Goal: Task Accomplishment & Management: Use online tool/utility

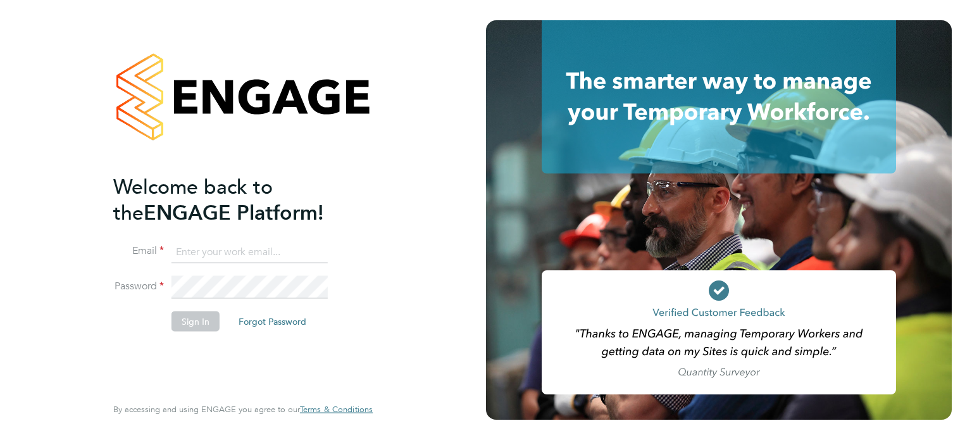
type input "[PERSON_NAME][DOMAIN_NAME][EMAIL_ADDRESS][DOMAIN_NAME]"
click at [182, 322] on button "Sign In" at bounding box center [195, 321] width 48 height 20
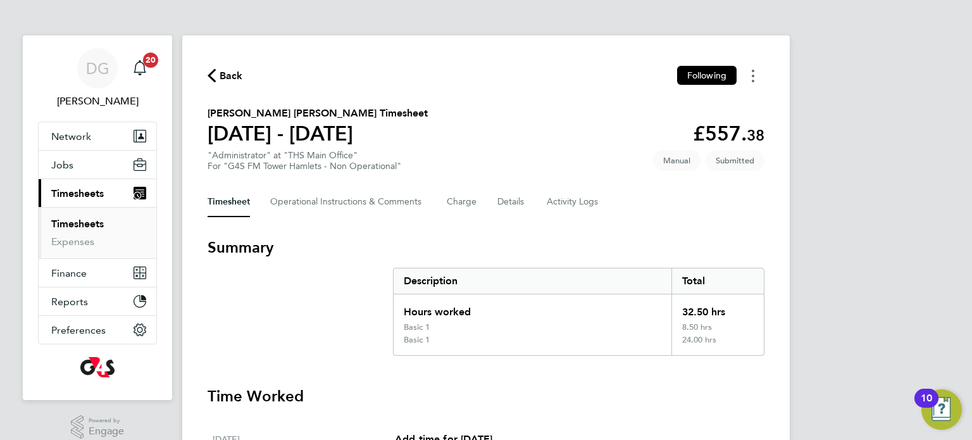
click at [753, 77] on icon "Timesheets Menu" at bounding box center [752, 76] width 3 height 13
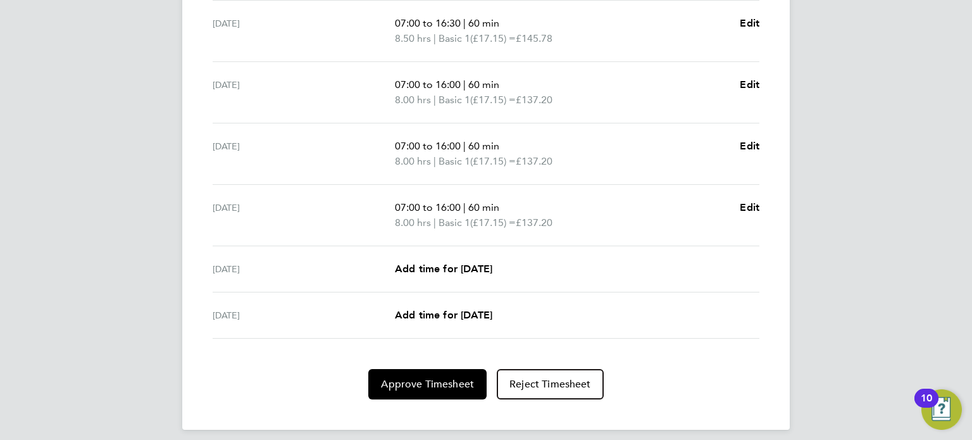
scroll to position [469, 0]
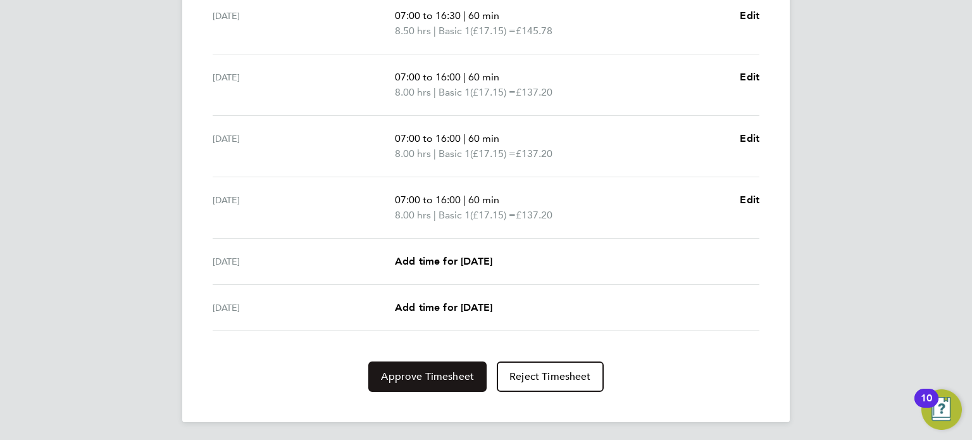
click at [431, 376] on span "Approve Timesheet" at bounding box center [427, 376] width 93 height 13
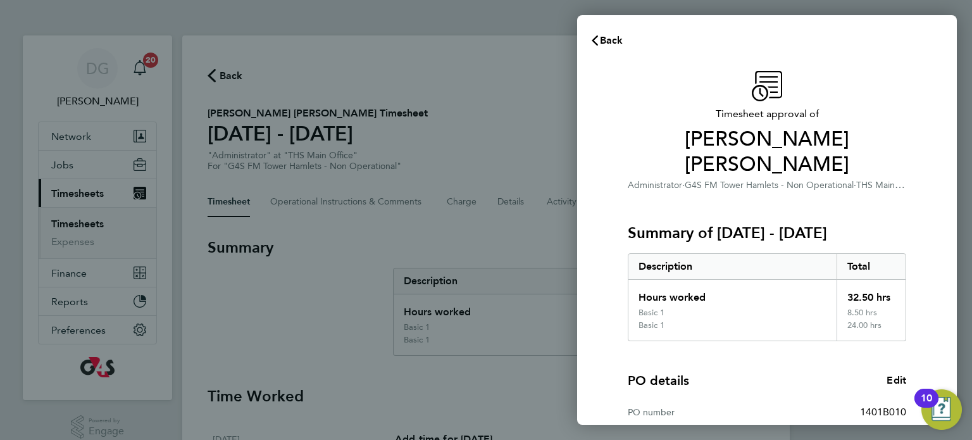
scroll to position [142, 0]
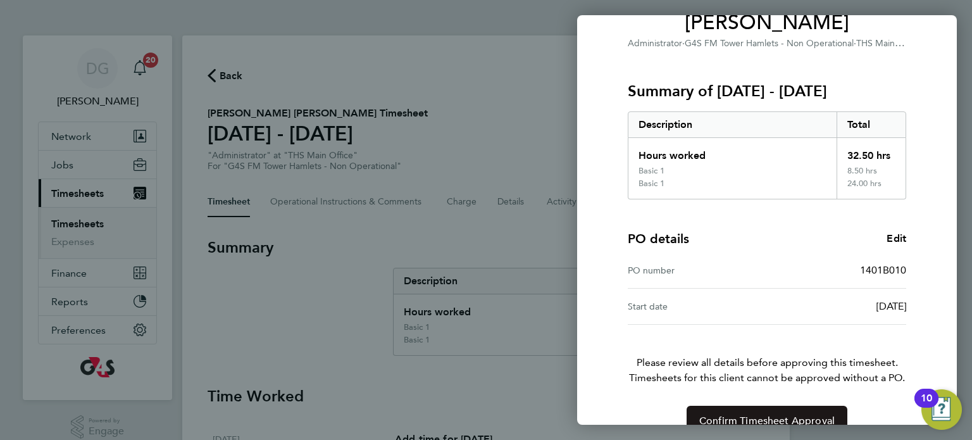
click at [760, 414] on span "Confirm Timesheet Approval" at bounding box center [766, 420] width 135 height 13
